Goal: Task Accomplishment & Management: Manage account settings

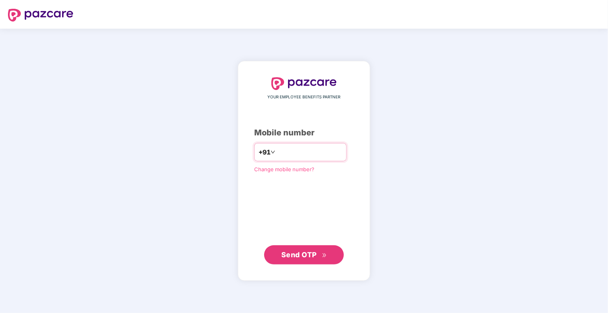
type input "**********"
click at [305, 249] on span "Send OTP" at bounding box center [304, 254] width 46 height 11
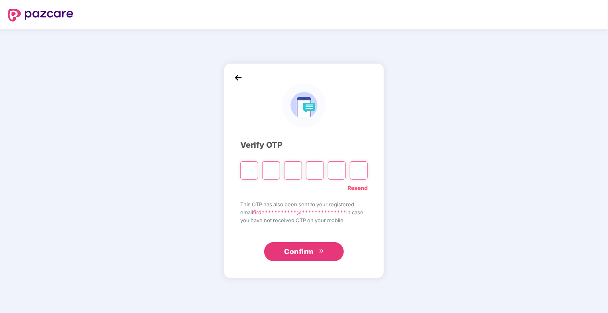
type input "*"
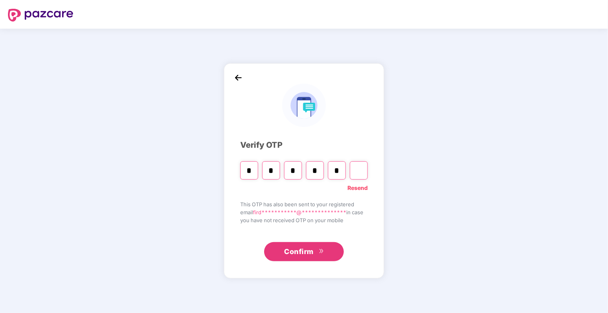
type input "*"
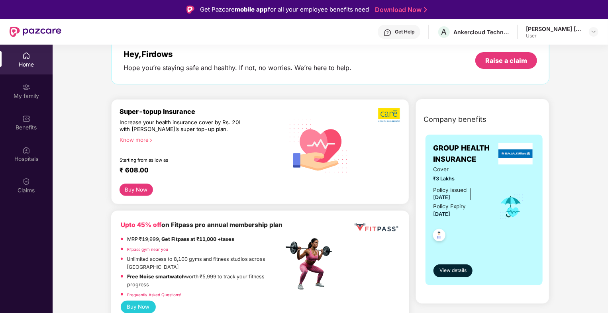
scroll to position [51, 0]
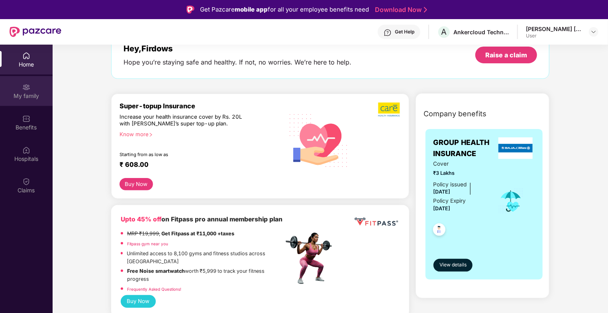
click at [31, 94] on div "My family" at bounding box center [26, 96] width 53 height 8
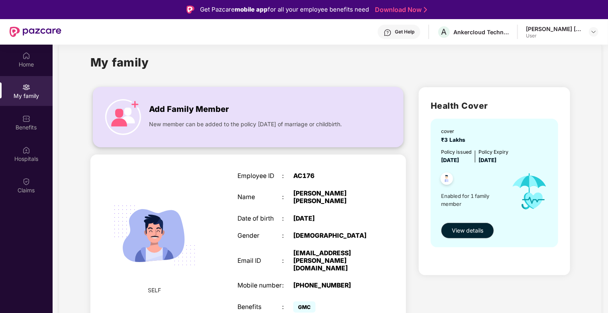
scroll to position [45, 0]
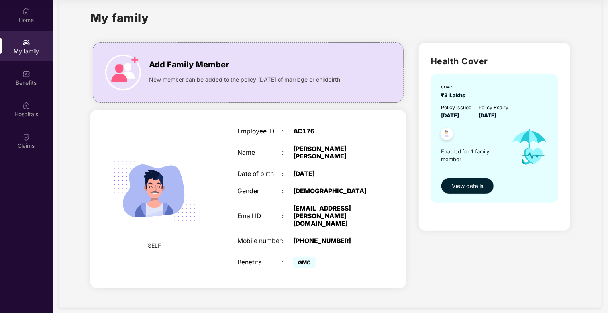
click at [465, 188] on span "View details" at bounding box center [467, 186] width 31 height 9
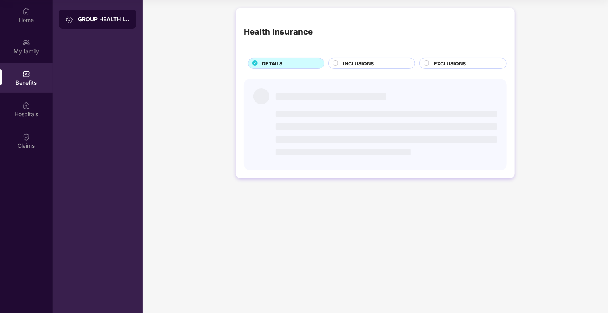
scroll to position [0, 0]
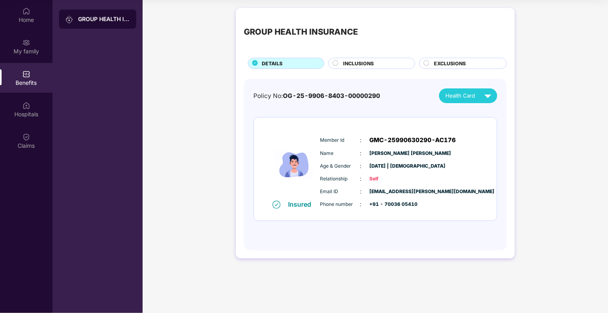
click at [338, 62] on circle at bounding box center [335, 63] width 5 height 5
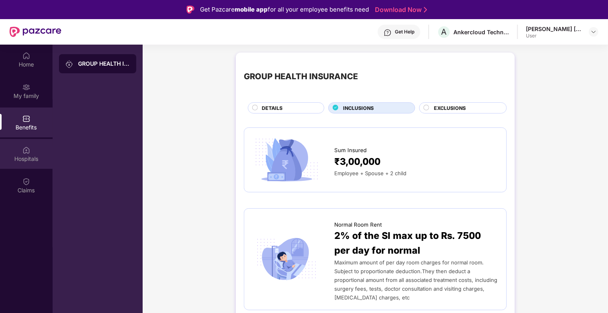
click at [42, 149] on div "Hospitals" at bounding box center [26, 154] width 53 height 30
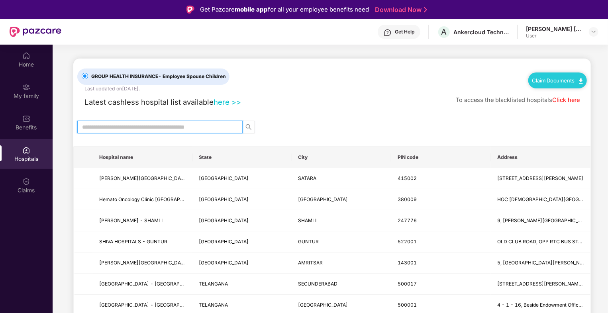
click at [206, 126] on input "text" at bounding box center [156, 127] width 149 height 9
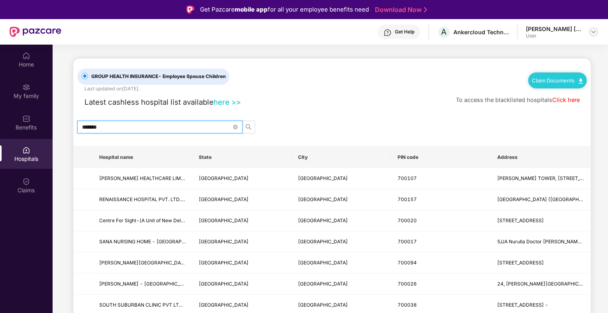
type input "*******"
click at [595, 33] on img at bounding box center [593, 32] width 6 height 6
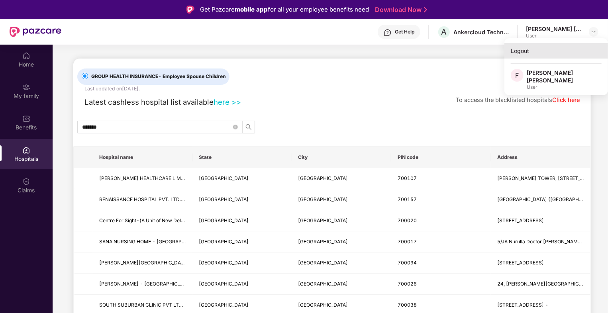
click at [517, 52] on div "Logout" at bounding box center [556, 51] width 104 height 16
